Goal: Browse casually

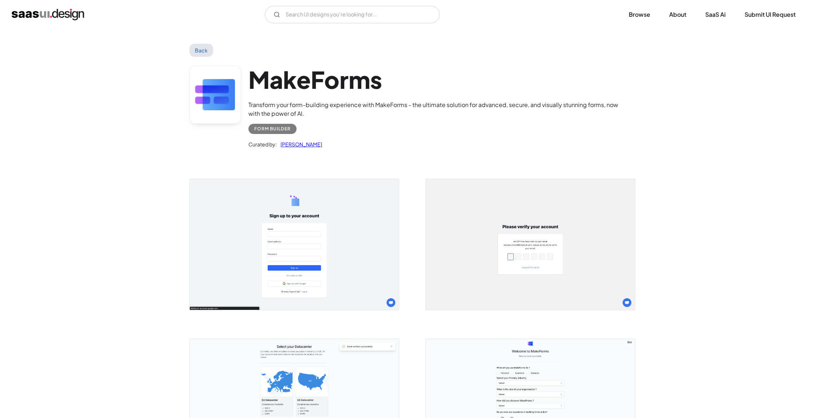
scroll to position [1166, 0]
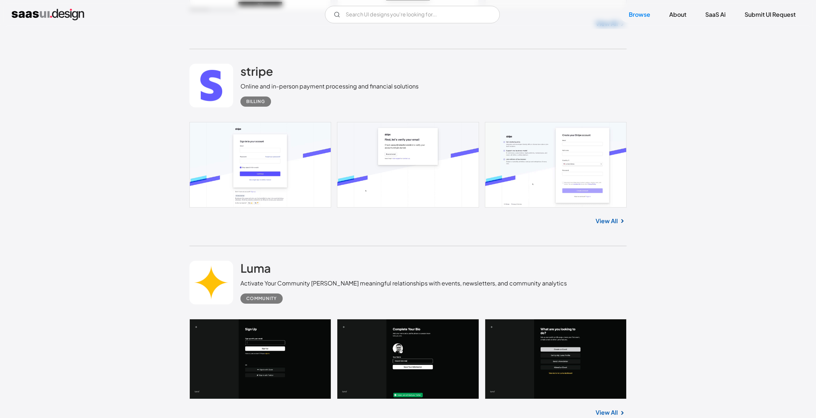
scroll to position [13210, 0]
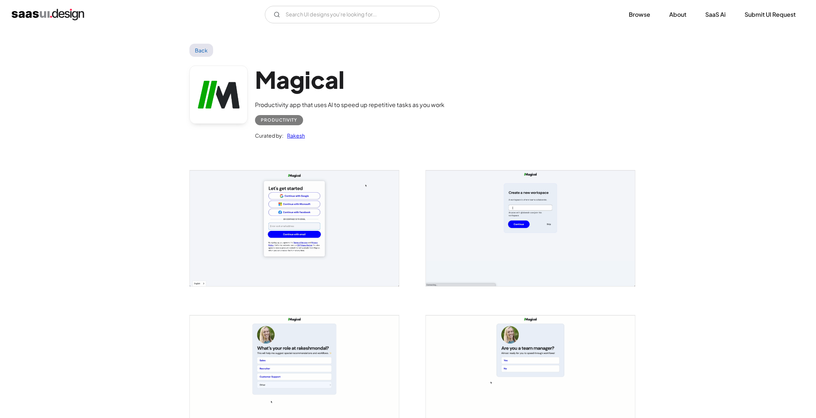
click at [304, 105] on div "Productivity app that uses AI to speed up repetitive tasks as you work" at bounding box center [349, 105] width 189 height 9
click at [303, 104] on div "Productivity app that uses AI to speed up repetitive tasks as you work" at bounding box center [349, 105] width 189 height 9
click at [343, 105] on div "Productivity app that uses AI to speed up repetitive tasks as you work" at bounding box center [349, 105] width 189 height 9
